Goal: Information Seeking & Learning: Learn about a topic

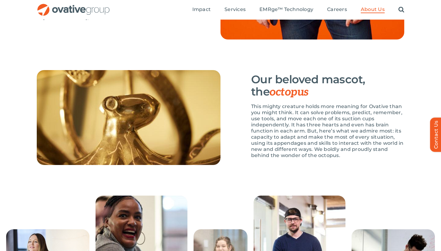
scroll to position [786, 0]
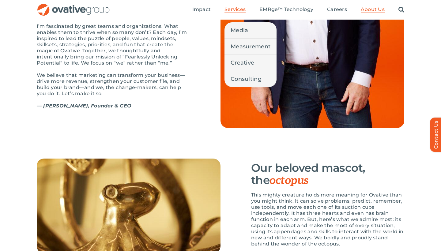
click at [236, 10] on span "Services" at bounding box center [234, 9] width 21 height 6
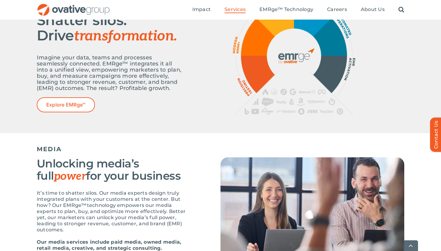
scroll to position [283, 0]
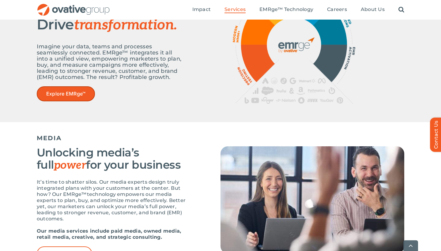
click at [69, 90] on link "Explore EMRge™" at bounding box center [66, 93] width 58 height 15
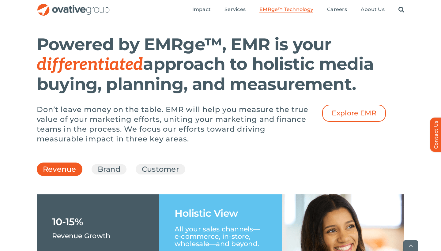
scroll to position [788, 0]
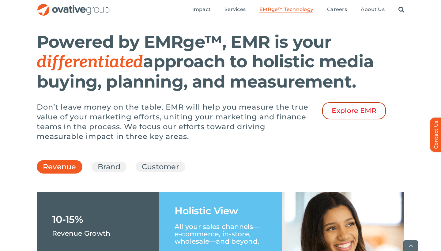
click at [352, 115] on span "Explore EMR" at bounding box center [354, 111] width 45 height 8
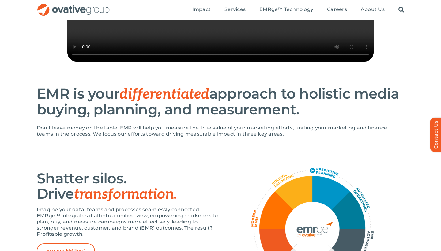
scroll to position [250, 0]
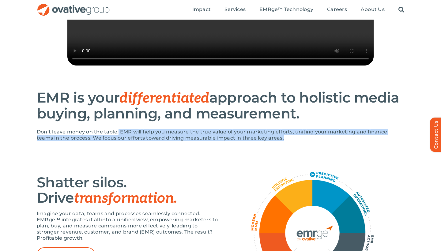
drag, startPoint x: 118, startPoint y: 151, endPoint x: 272, endPoint y: 157, distance: 154.1
click at [272, 141] on p "Don’t leave money on the table. EMR will help you measure the true value of you…" at bounding box center [220, 135] width 367 height 12
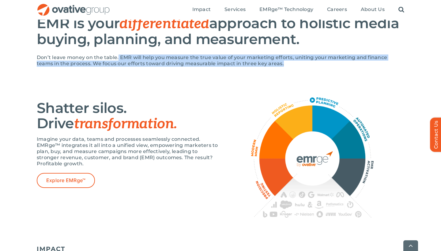
scroll to position [350, 0]
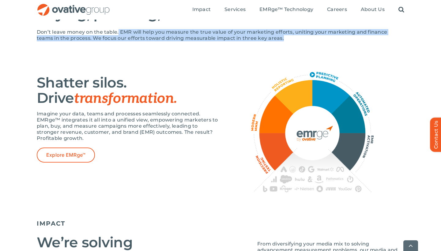
click at [313, 94] on img at bounding box center [312, 132] width 122 height 120
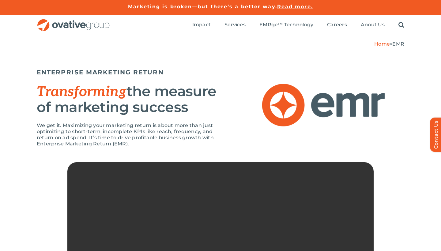
scroll to position [0, 0]
click at [310, 26] on span "EMRge™ Technology" at bounding box center [286, 25] width 54 height 6
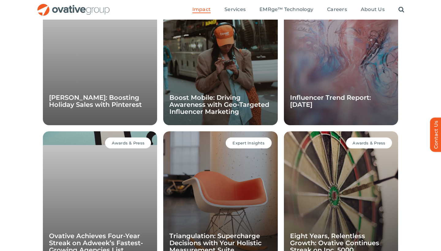
scroll to position [488, 0]
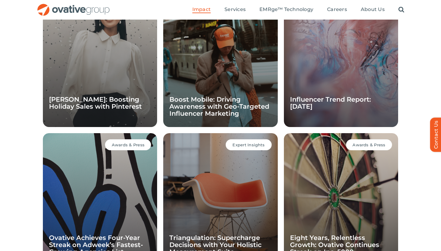
click at [113, 83] on div "Case Studies Ann Taylor: Boosting Holiday Sales with Pinterest" at bounding box center [100, 61] width 114 height 132
click at [88, 104] on link "[PERSON_NAME]: Boosting Holiday Sales with Pinterest" at bounding box center [95, 103] width 93 height 15
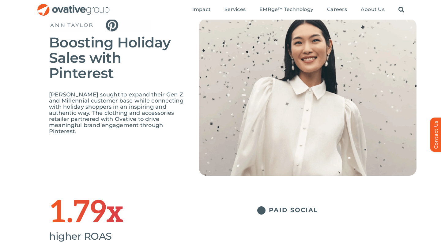
scroll to position [38, 0]
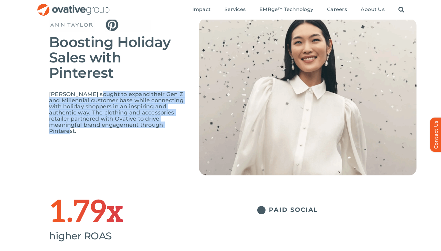
drag, startPoint x: 96, startPoint y: 77, endPoint x: 164, endPoint y: 110, distance: 75.6
click at [164, 110] on p "[PERSON_NAME] sought to expand their Gen Z and Millennial customer base while c…" at bounding box center [119, 112] width 141 height 43
click at [159, 113] on div "[PERSON_NAME] sought to expand their Gen Z and Millennial customer base while c…" at bounding box center [119, 115] width 141 height 49
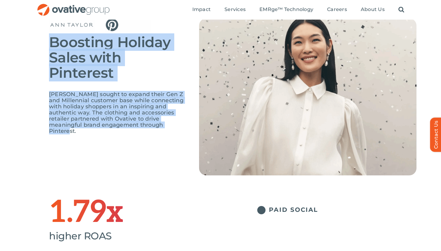
drag, startPoint x: 51, startPoint y: 45, endPoint x: 177, endPoint y: 109, distance: 141.2
click at [177, 109] on div "Boosting Holiday Sales with Pinterest Ann Taylor sought to expand their Gen Z a…" at bounding box center [119, 79] width 141 height 122
copy div "Boosting Holiday Sales with Pinterest Ann Taylor sought to expand their Gen Z a…"
